Goal: Information Seeking & Learning: Find specific fact

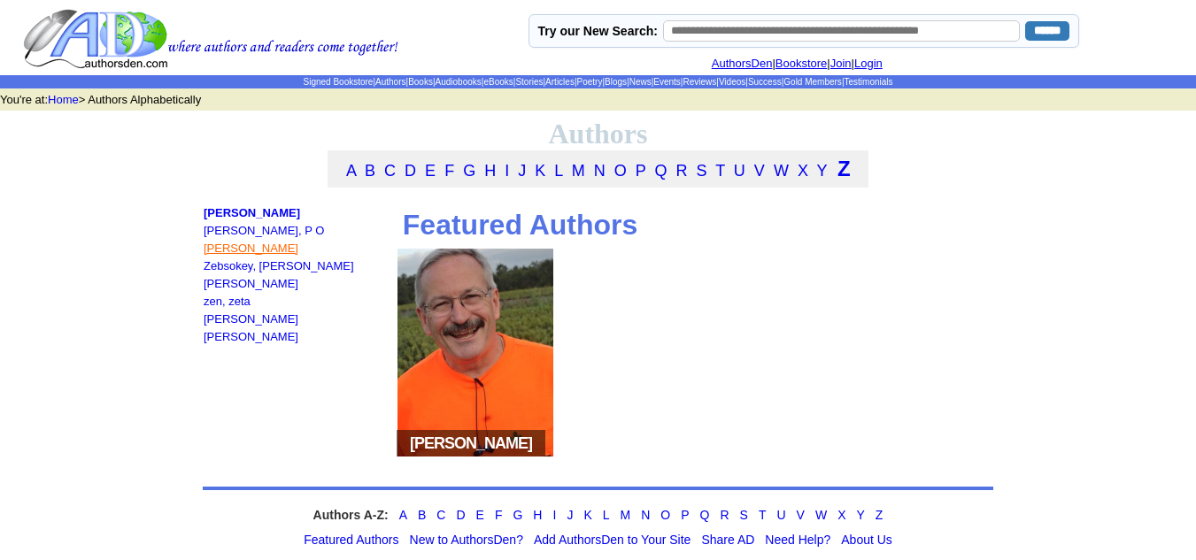
click at [258, 255] on link "Zarembski, Kelly A." at bounding box center [251, 248] width 95 height 13
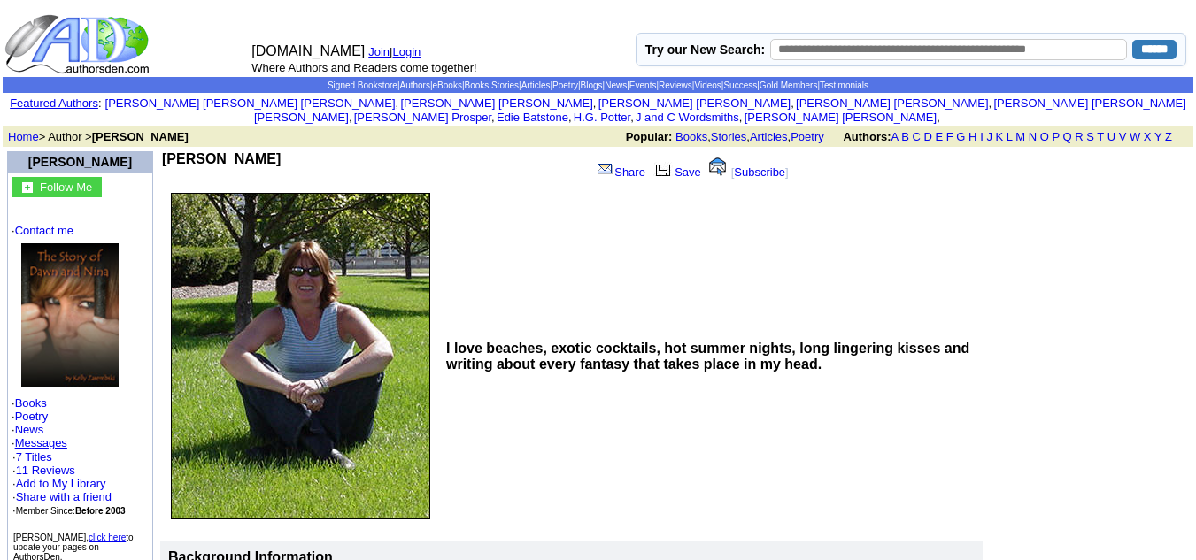
click at [174, 151] on td "Kelly A. Zarembski" at bounding box center [372, 168] width 421 height 34
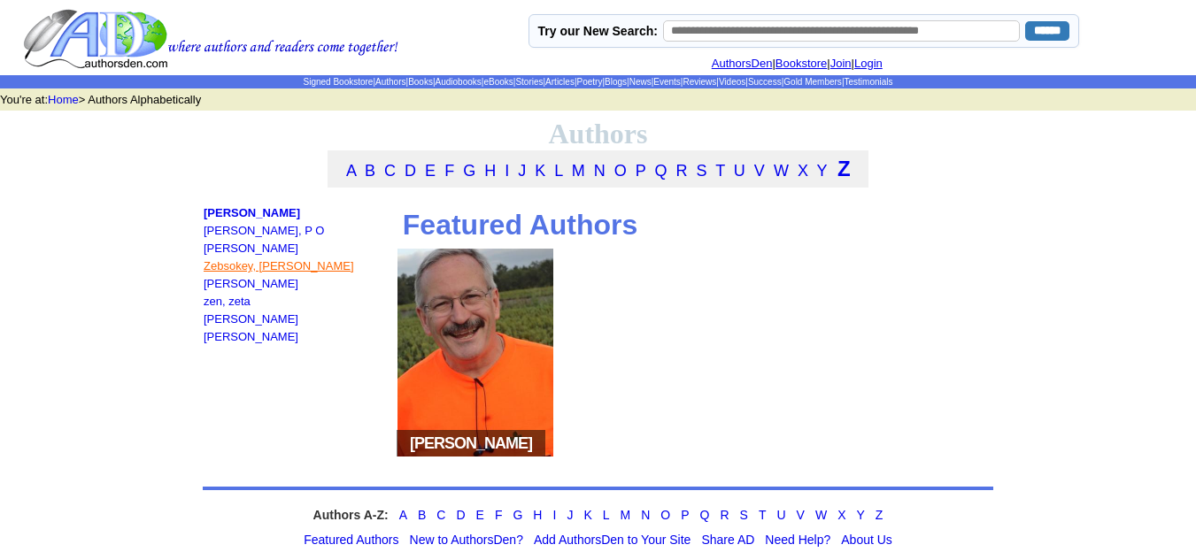
click at [251, 273] on link "Zebsokey, Linda Settles" at bounding box center [279, 265] width 150 height 13
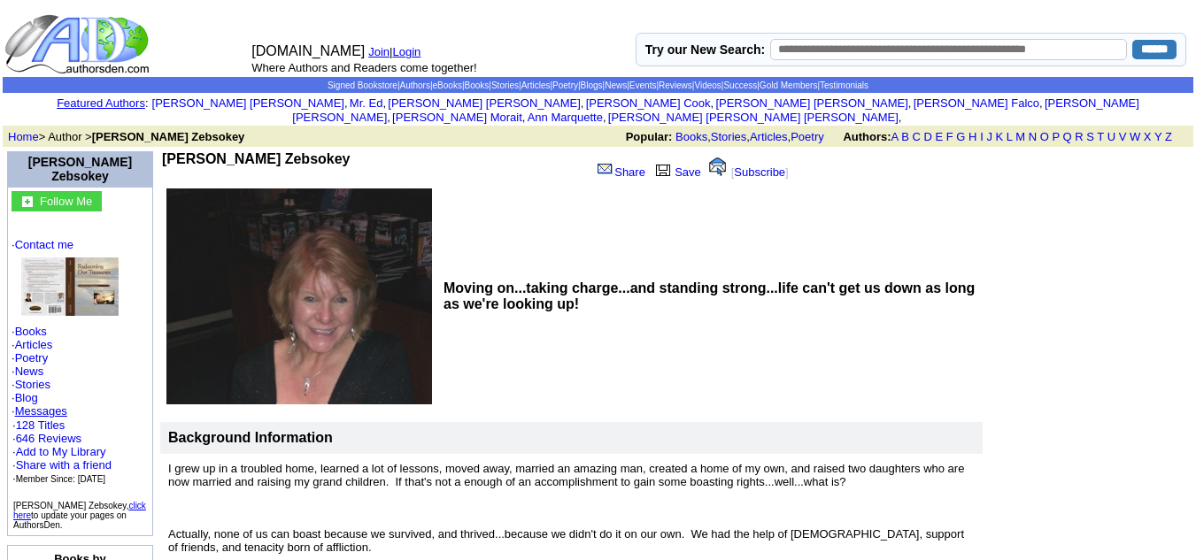
drag, startPoint x: 337, startPoint y: 145, endPoint x: 159, endPoint y: 148, distance: 177.9
copy td "Linda Settles Zebsokey"
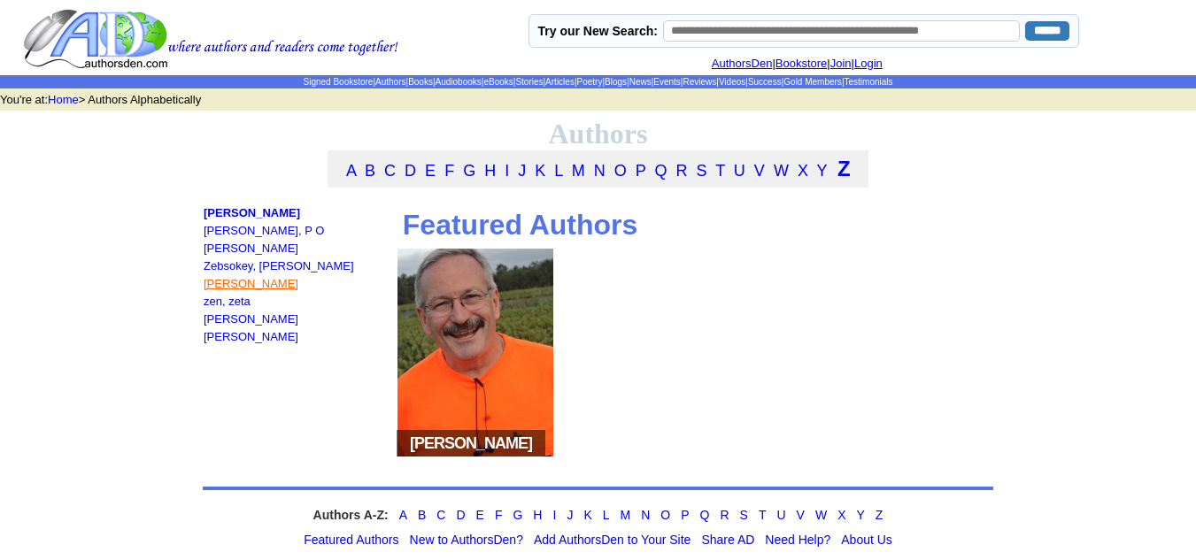
click at [252, 290] on link "Zecca, Lori" at bounding box center [251, 283] width 95 height 13
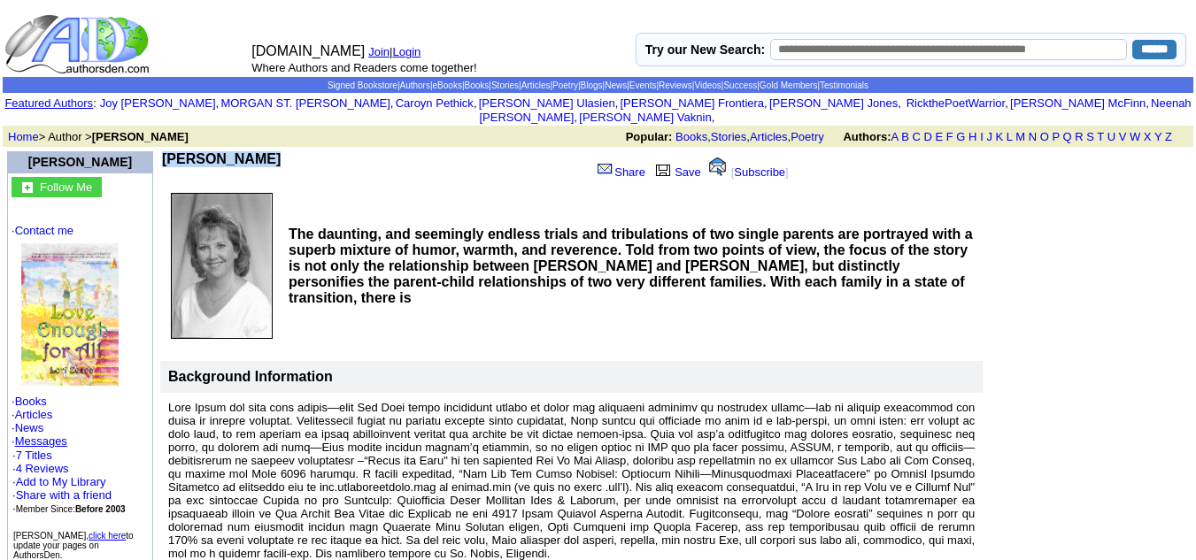
drag, startPoint x: 249, startPoint y: 148, endPoint x: 164, endPoint y: 147, distance: 85.0
click at [164, 151] on td "Lori Zecca" at bounding box center [372, 168] width 421 height 34
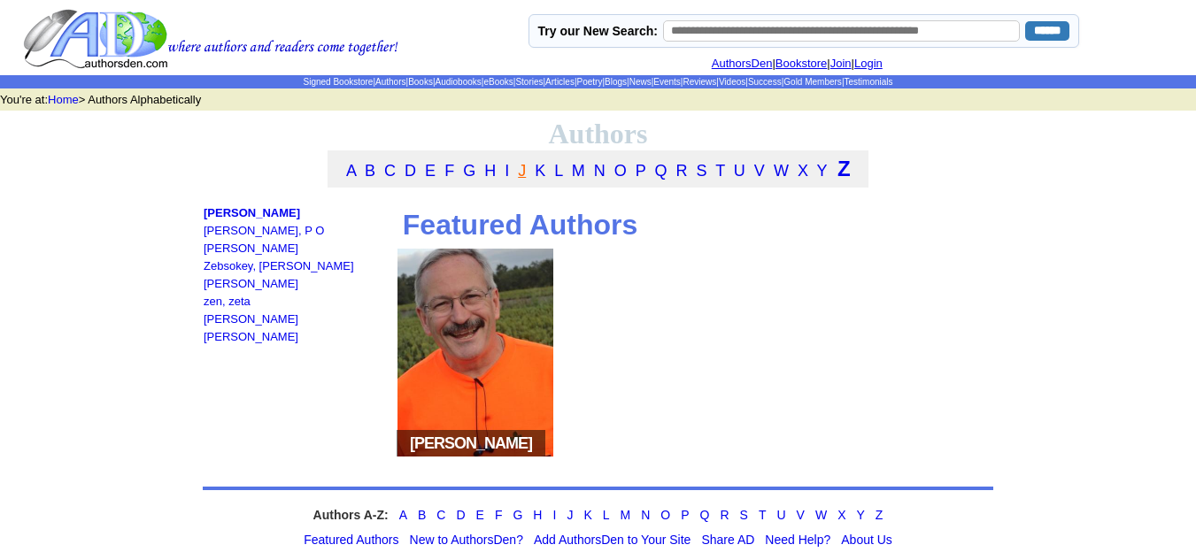
click at [521, 179] on link "J" at bounding box center [522, 171] width 8 height 18
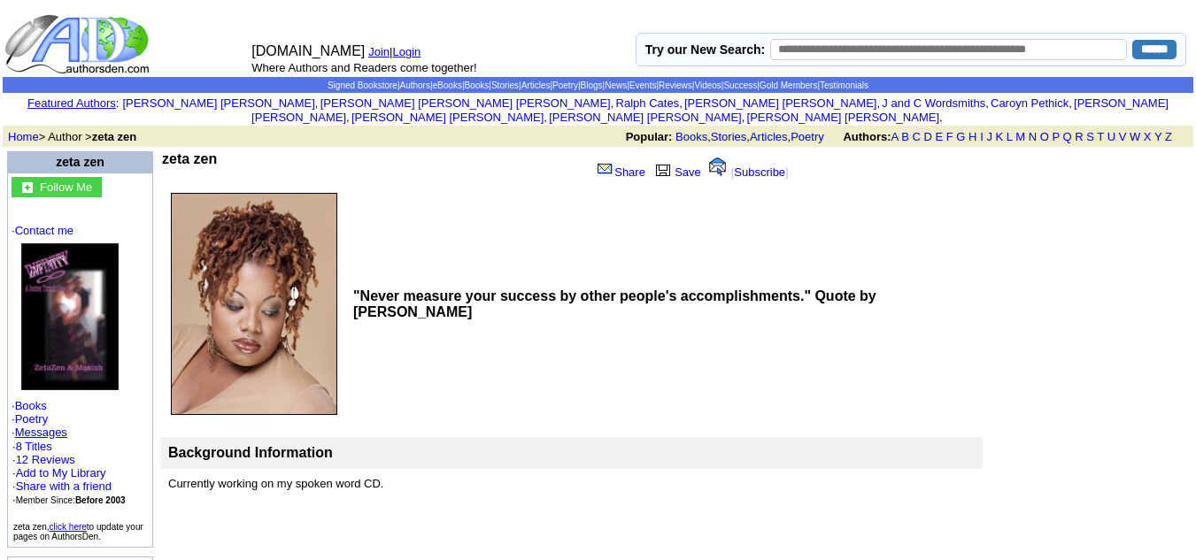
drag, startPoint x: 218, startPoint y: 147, endPoint x: 182, endPoint y: 147, distance: 35.4
click at [182, 151] on b "zeta zen" at bounding box center [189, 158] width 55 height 15
drag, startPoint x: 220, startPoint y: 145, endPoint x: 167, endPoint y: 145, distance: 53.1
click at [167, 151] on b "zeta zen" at bounding box center [189, 158] width 55 height 15
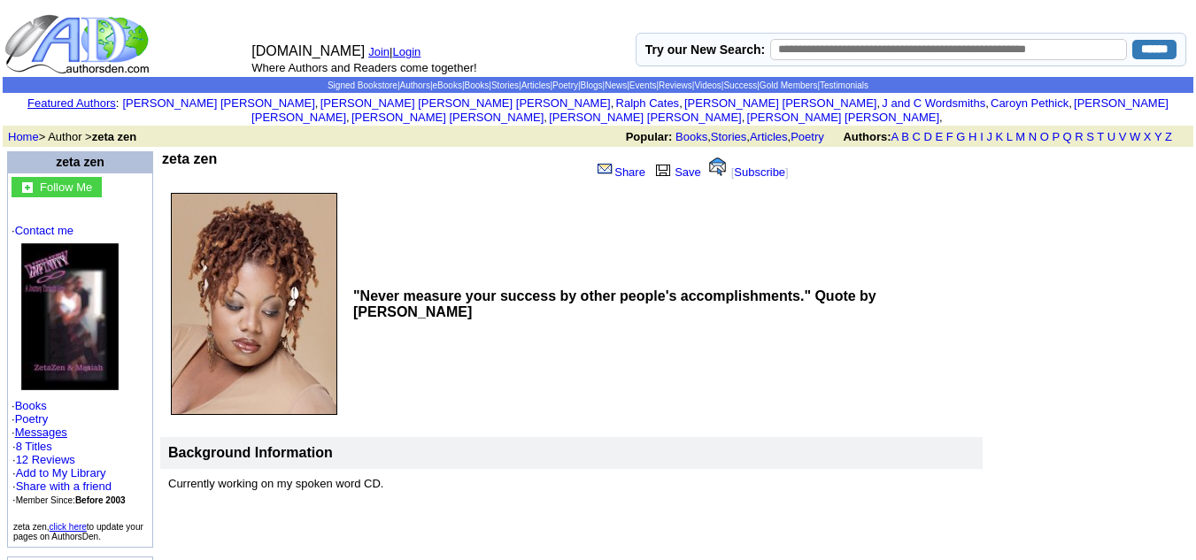
copy b "zeta zen"
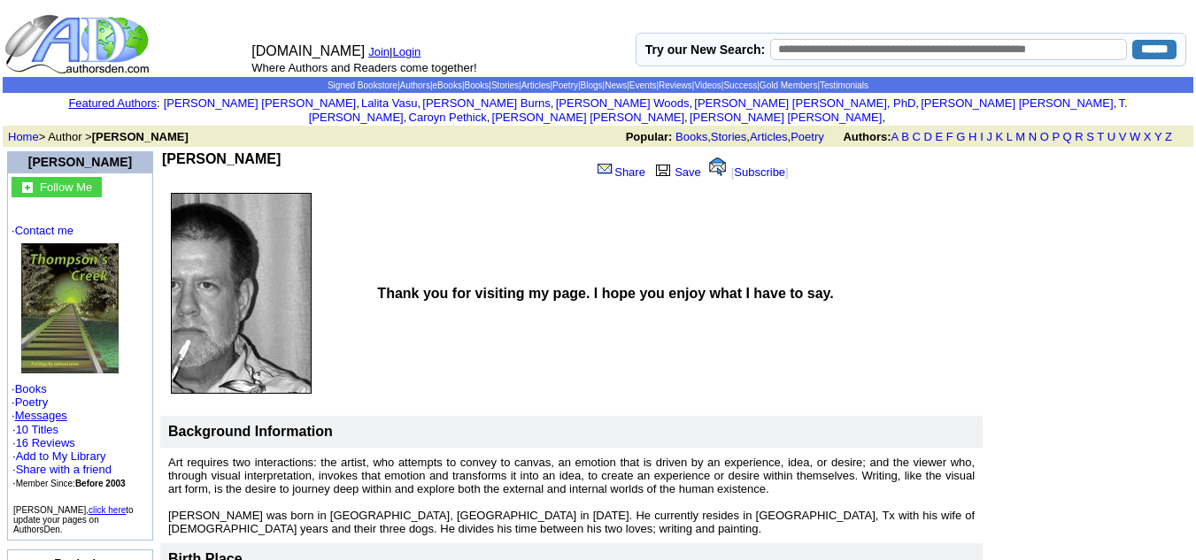
drag, startPoint x: 271, startPoint y: 140, endPoint x: 174, endPoint y: 144, distance: 96.6
click at [174, 151] on b "Samuel J Zewe" at bounding box center [221, 158] width 119 height 15
copy b "Samuel J Zewe"
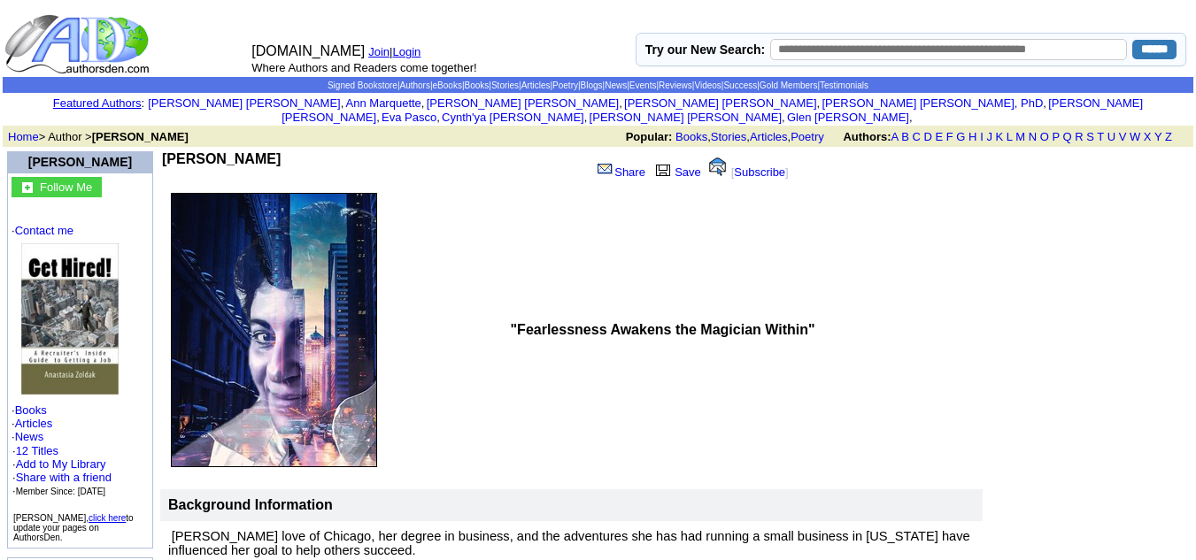
drag, startPoint x: 300, startPoint y: 148, endPoint x: 169, endPoint y: 146, distance: 131.0
click at [169, 151] on td "[PERSON_NAME]" at bounding box center [372, 168] width 421 height 34
copy b "[PERSON_NAME]"
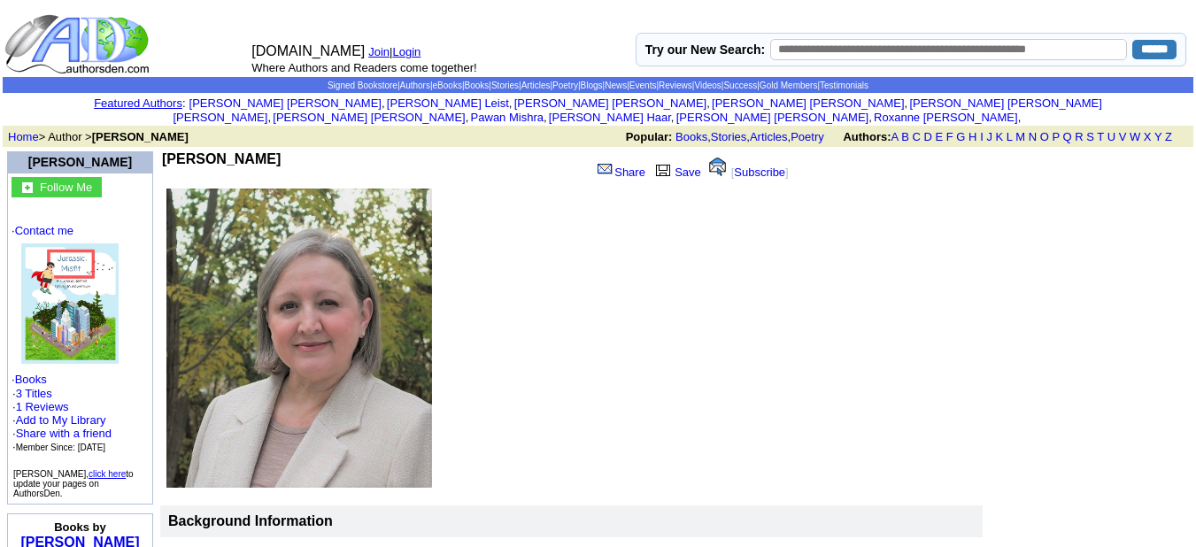
click at [292, 150] on td "[PERSON_NAME] Share Save [ Subscribe ]" at bounding box center [489, 168] width 658 height 37
copy div "[PERSON_NAME]"
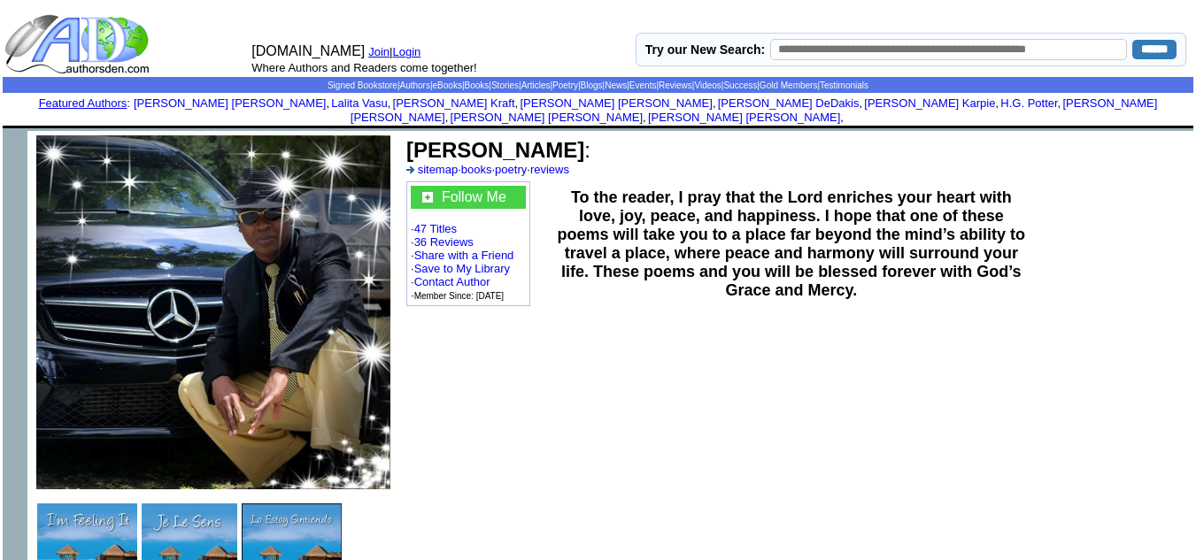
drag, startPoint x: 571, startPoint y: 137, endPoint x: 411, endPoint y: 142, distance: 160.3
click at [411, 142] on font "Darryl L Jenkins :" at bounding box center [498, 150] width 184 height 24
click at [411, 142] on b "Darryl L Jenkins" at bounding box center [495, 150] width 178 height 24
click at [567, 138] on b "Darryl L Jenkins" at bounding box center [495, 150] width 178 height 24
drag, startPoint x: 567, startPoint y: 135, endPoint x: 532, endPoint y: 135, distance: 34.5
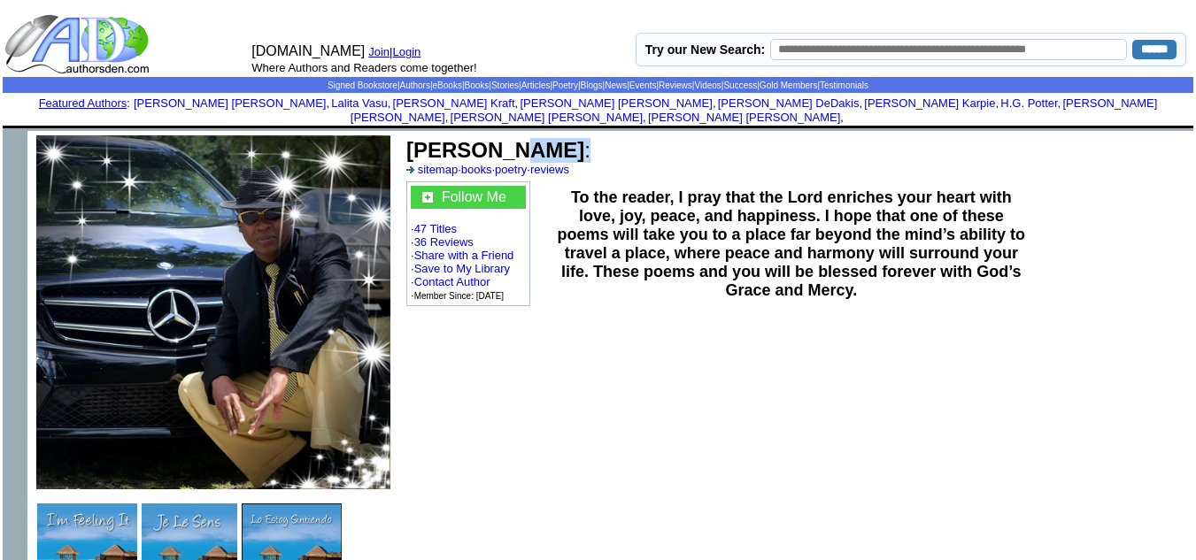
click at [532, 138] on b "Darryl L Jenkins" at bounding box center [495, 150] width 178 height 24
drag, startPoint x: 568, startPoint y: 137, endPoint x: 409, endPoint y: 145, distance: 159.5
click at [409, 145] on b "Darryl L Jenkins" at bounding box center [495, 150] width 178 height 24
copy b "Darryl L Jenkins"
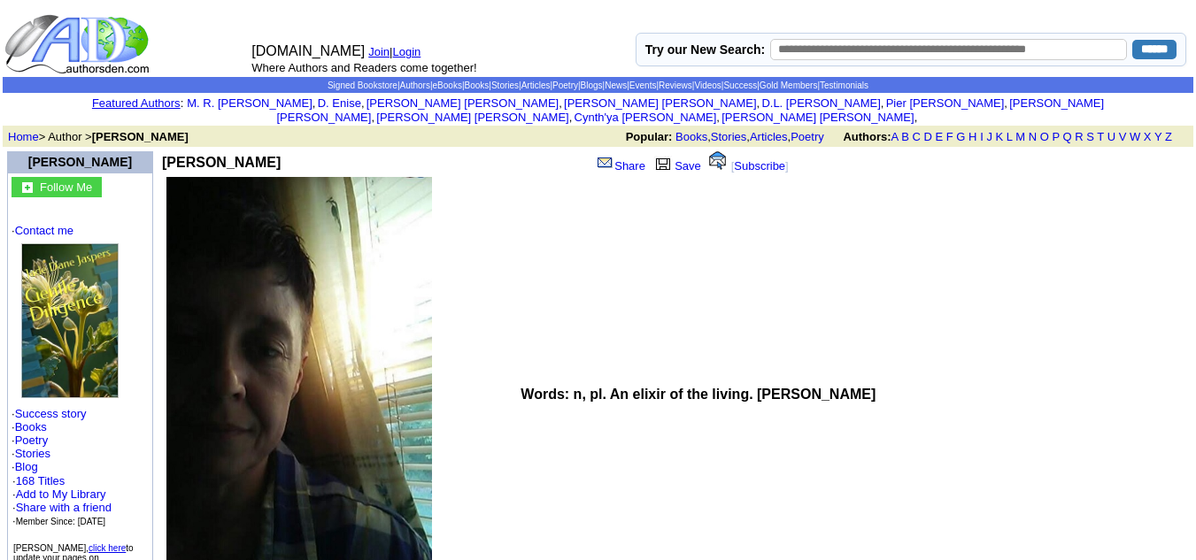
drag, startPoint x: 304, startPoint y: 142, endPoint x: 173, endPoint y: 143, distance: 131.0
click at [173, 151] on td "Jade Dane Jaspers" at bounding box center [276, 162] width 229 height 22
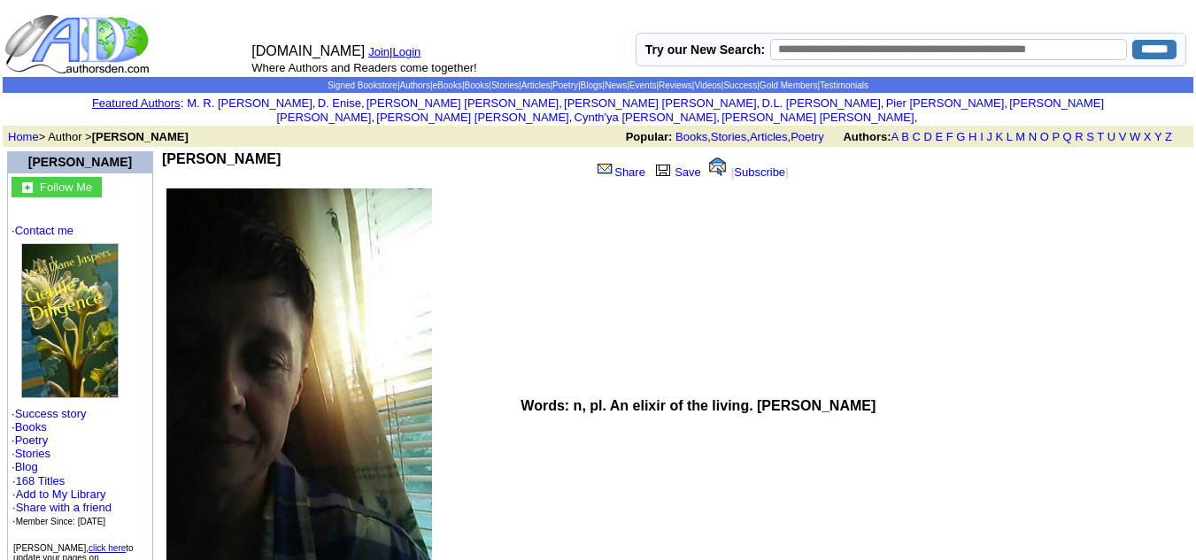
copy b "Jade Dane Jaspers"
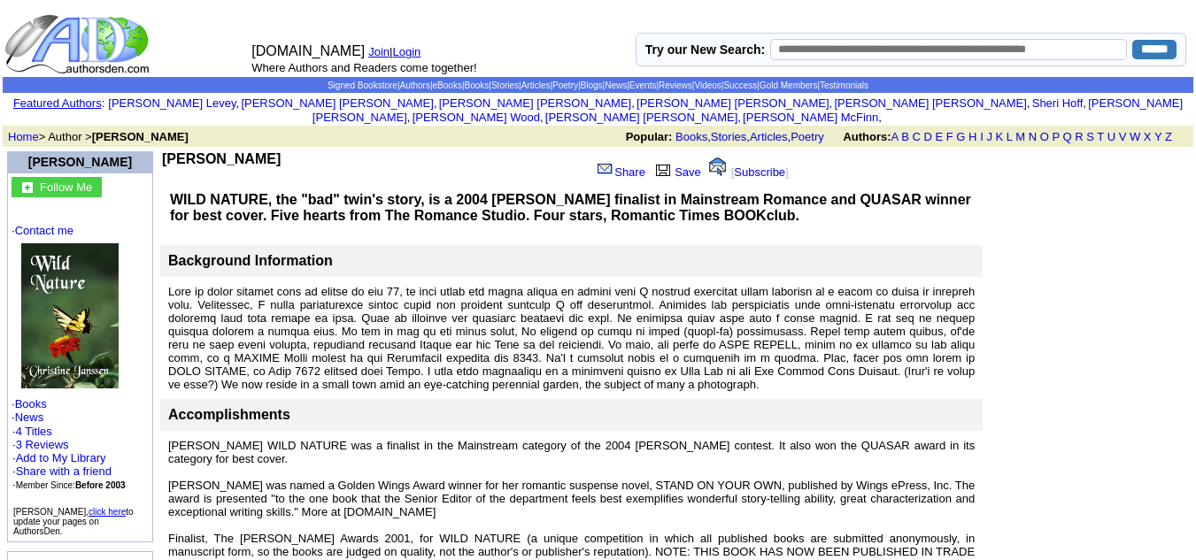
drag, startPoint x: 294, startPoint y: 143, endPoint x: 171, endPoint y: 145, distance: 123.1
click at [171, 151] on td "Christine Janssen" at bounding box center [372, 168] width 421 height 34
copy b "Christine Janssen"
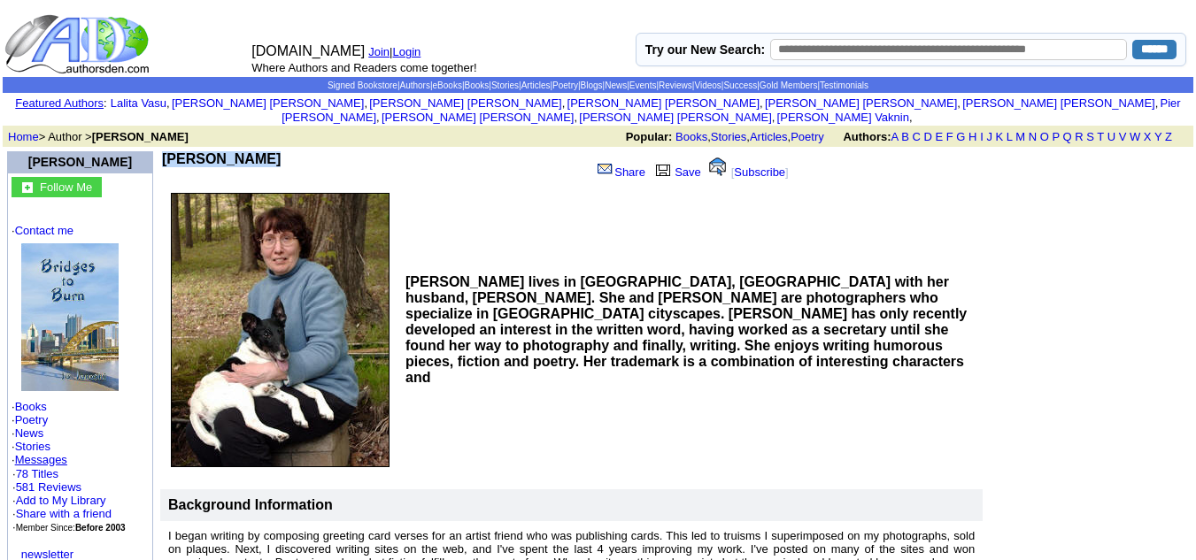
drag, startPoint x: 252, startPoint y: 147, endPoint x: 163, endPoint y: 143, distance: 89.5
click at [163, 151] on td "Jo Janoski" at bounding box center [372, 168] width 421 height 34
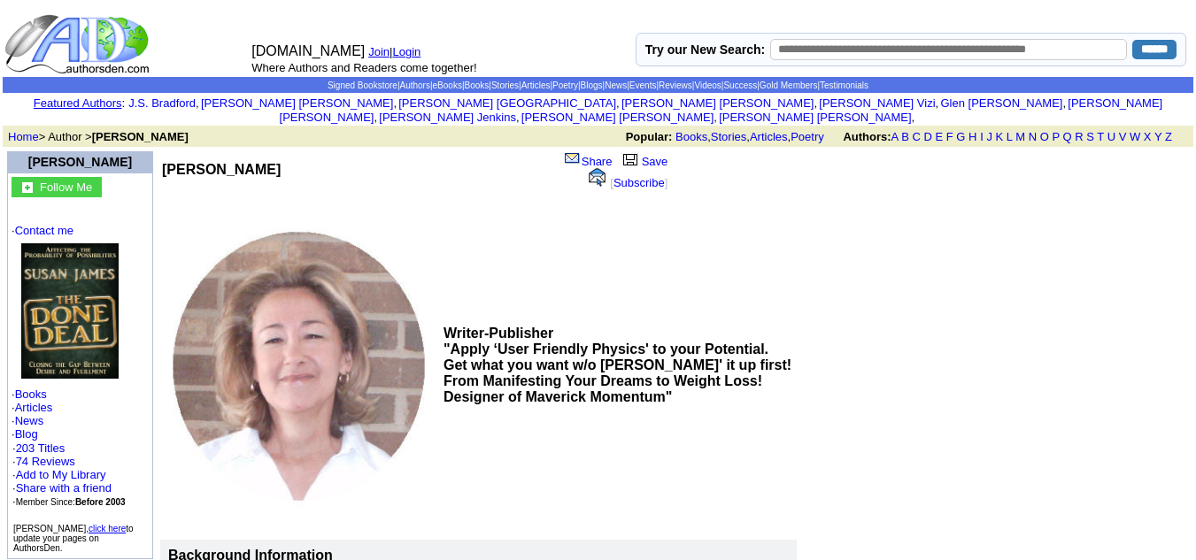
drag, startPoint x: 268, startPoint y: 154, endPoint x: 171, endPoint y: 158, distance: 97.5
click at [171, 158] on td "Susan James" at bounding box center [361, 178] width 398 height 54
copy b "Susan James"
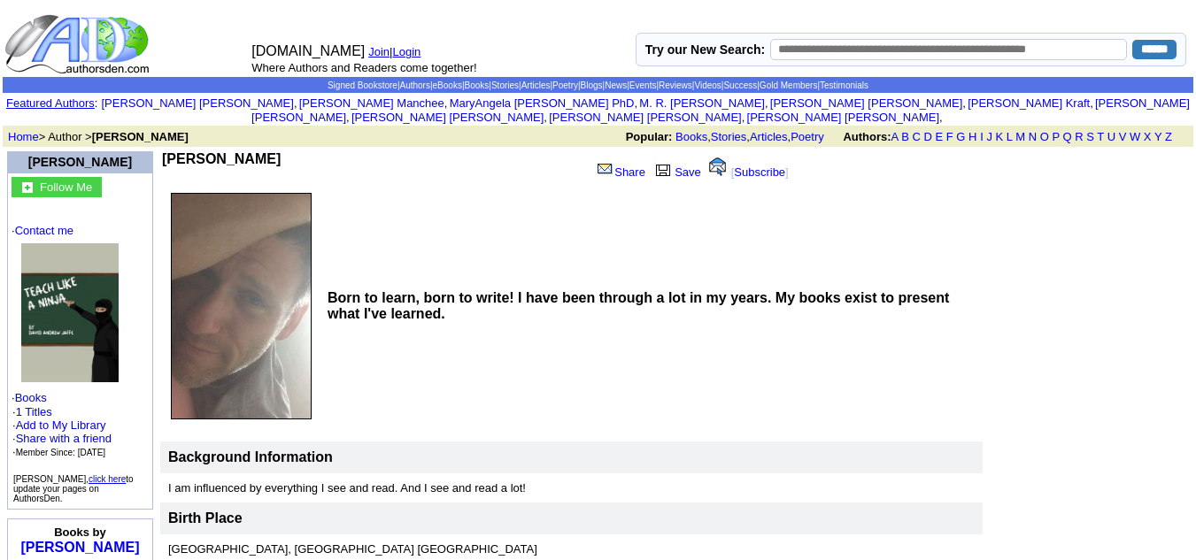
drag, startPoint x: 266, startPoint y: 148, endPoint x: 172, endPoint y: 143, distance: 94.0
click at [172, 151] on td "David A Jaffe" at bounding box center [372, 168] width 421 height 34
copy b "David A Jaffe"
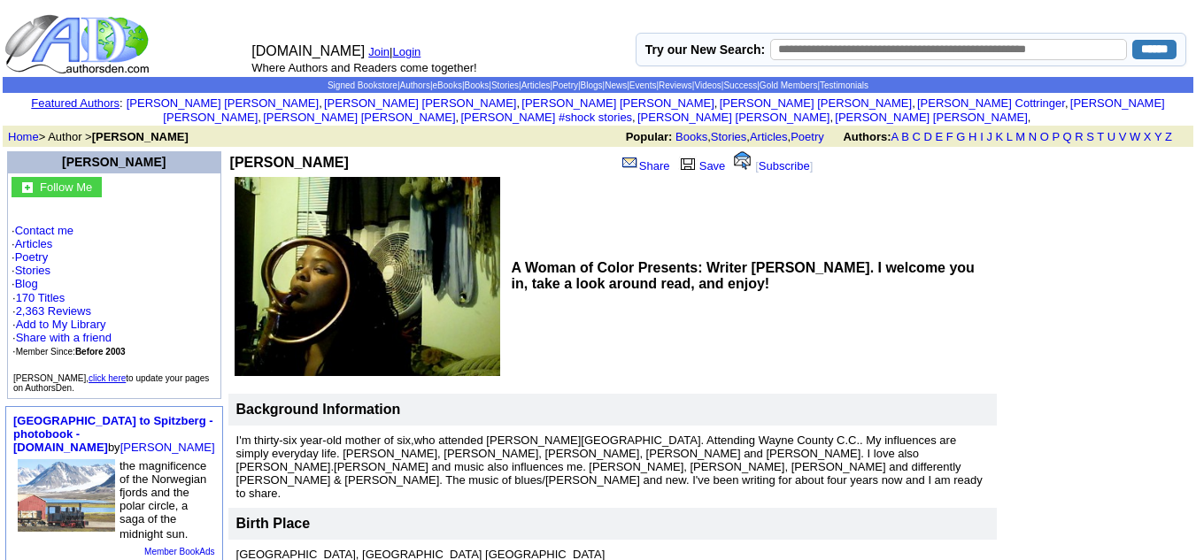
drag, startPoint x: 317, startPoint y: 144, endPoint x: 172, endPoint y: 152, distance: 145.4
click at [230, 152] on td "[PERSON_NAME]" at bounding box center [337, 162] width 214 height 22
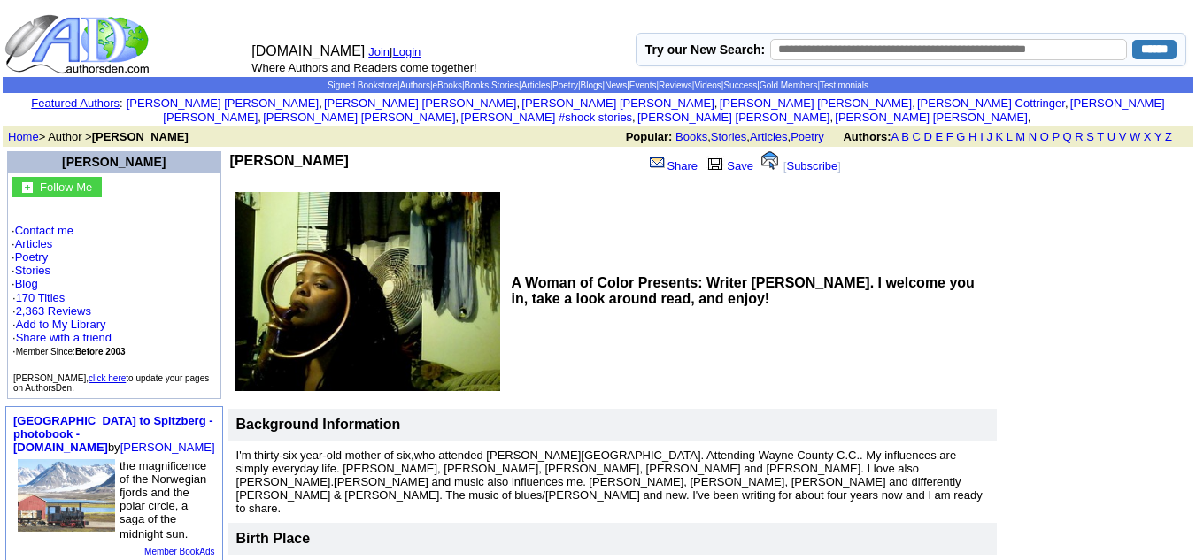
copy b "[PERSON_NAME]"
